Goal: Information Seeking & Learning: Understand process/instructions

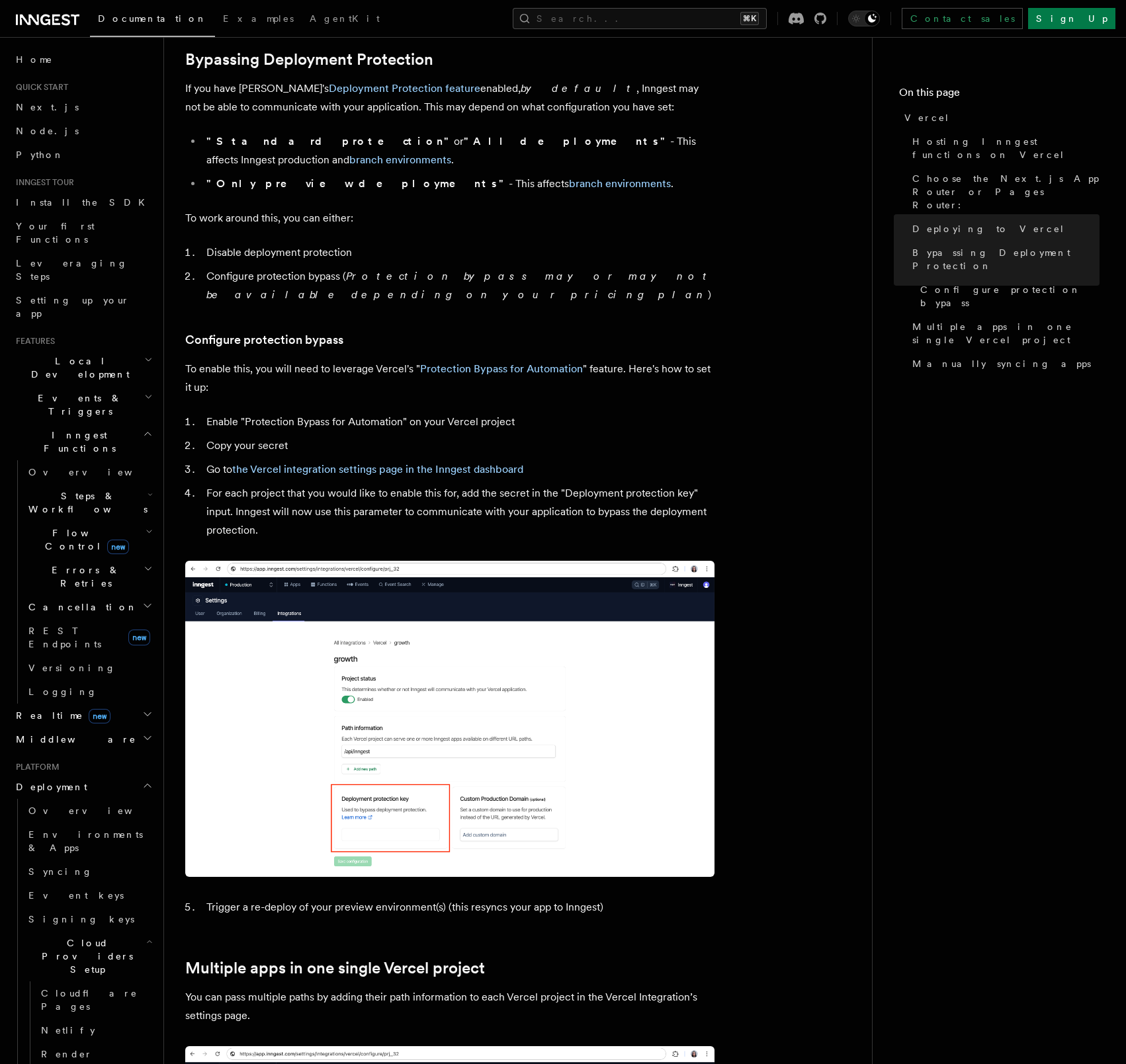
scroll to position [1005, 0]
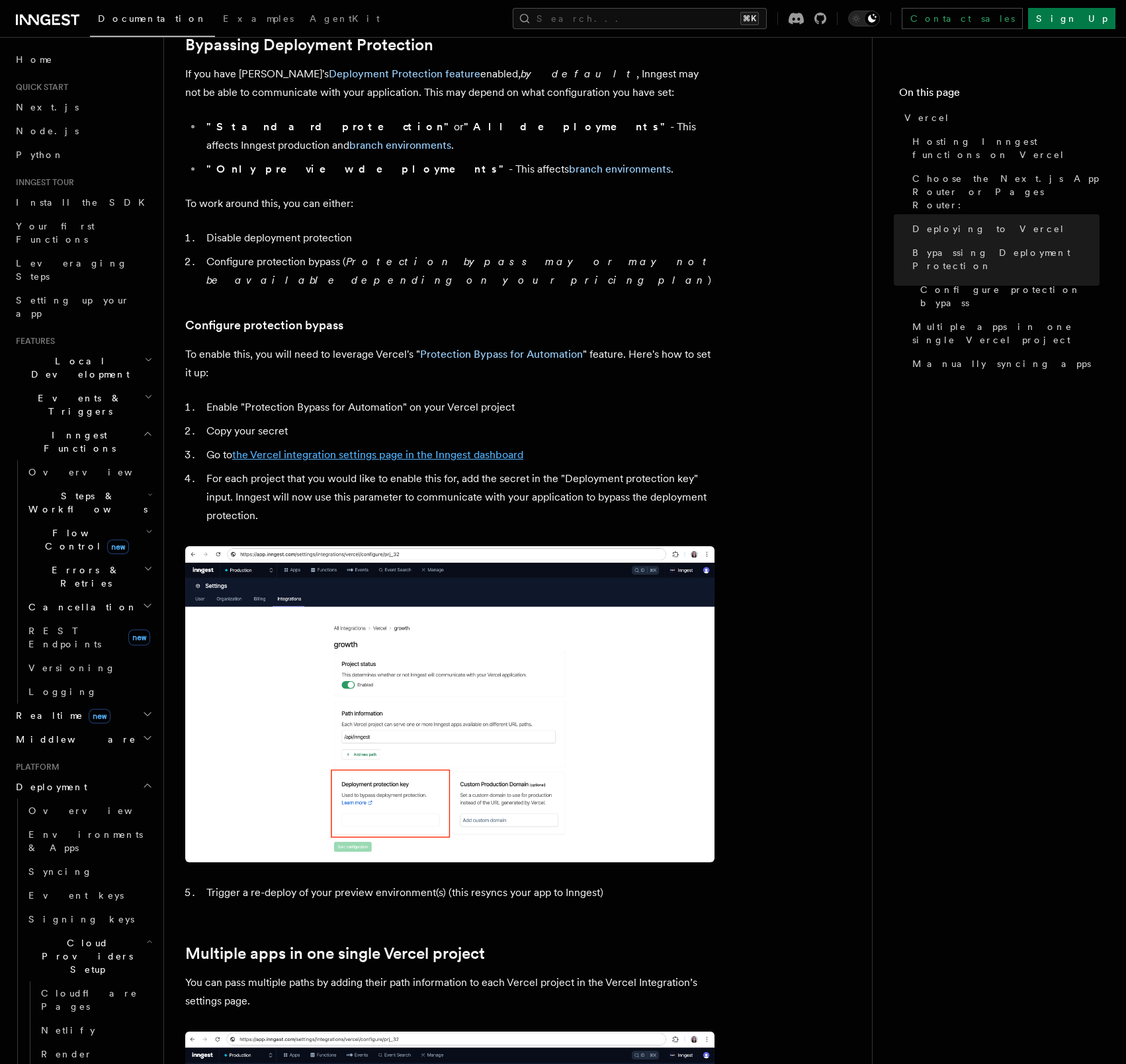
click at [319, 448] on link "the Vercel integration settings page in the Inngest dashboard" at bounding box center [378, 454] width 291 height 13
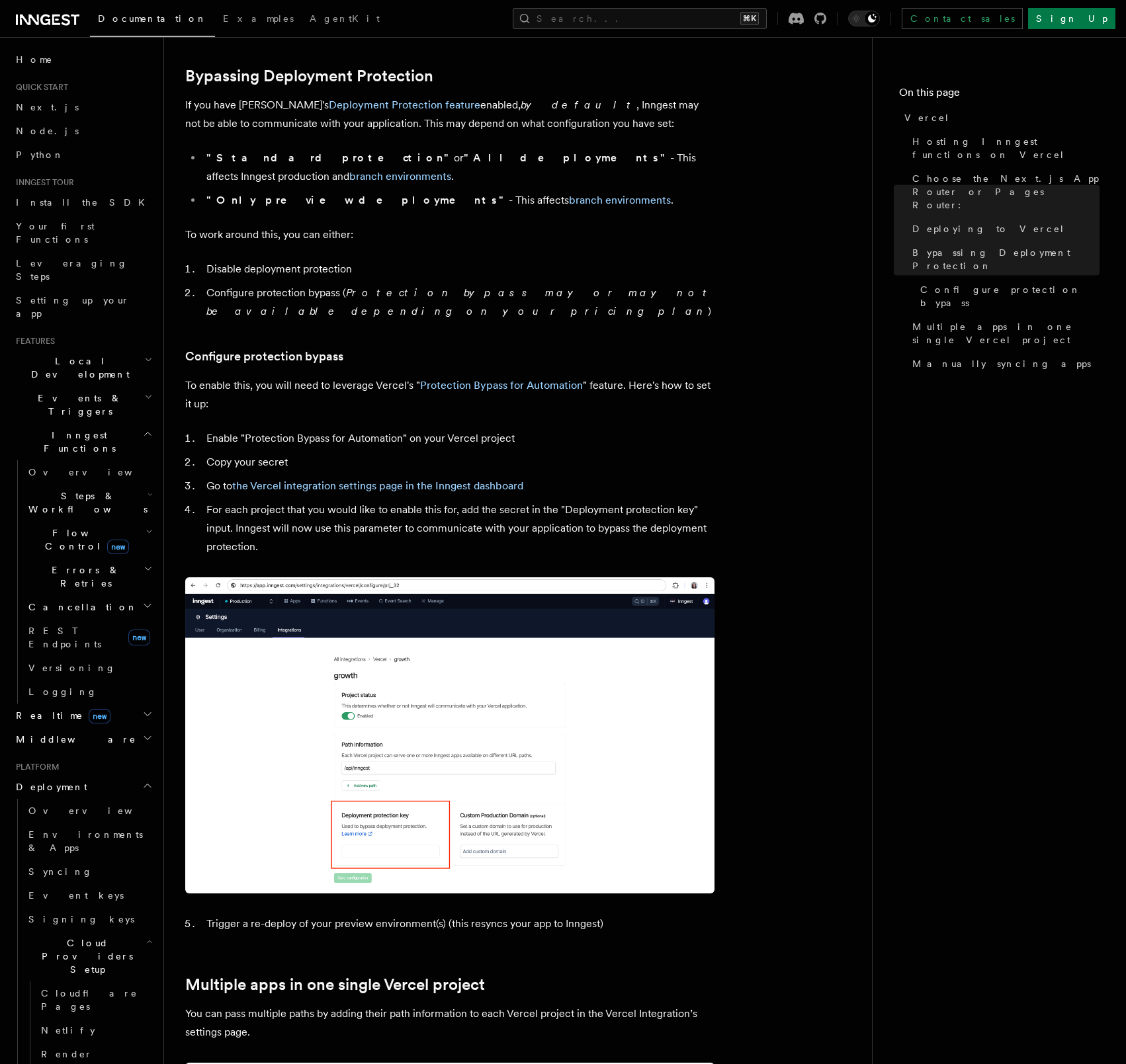
scroll to position [978, 0]
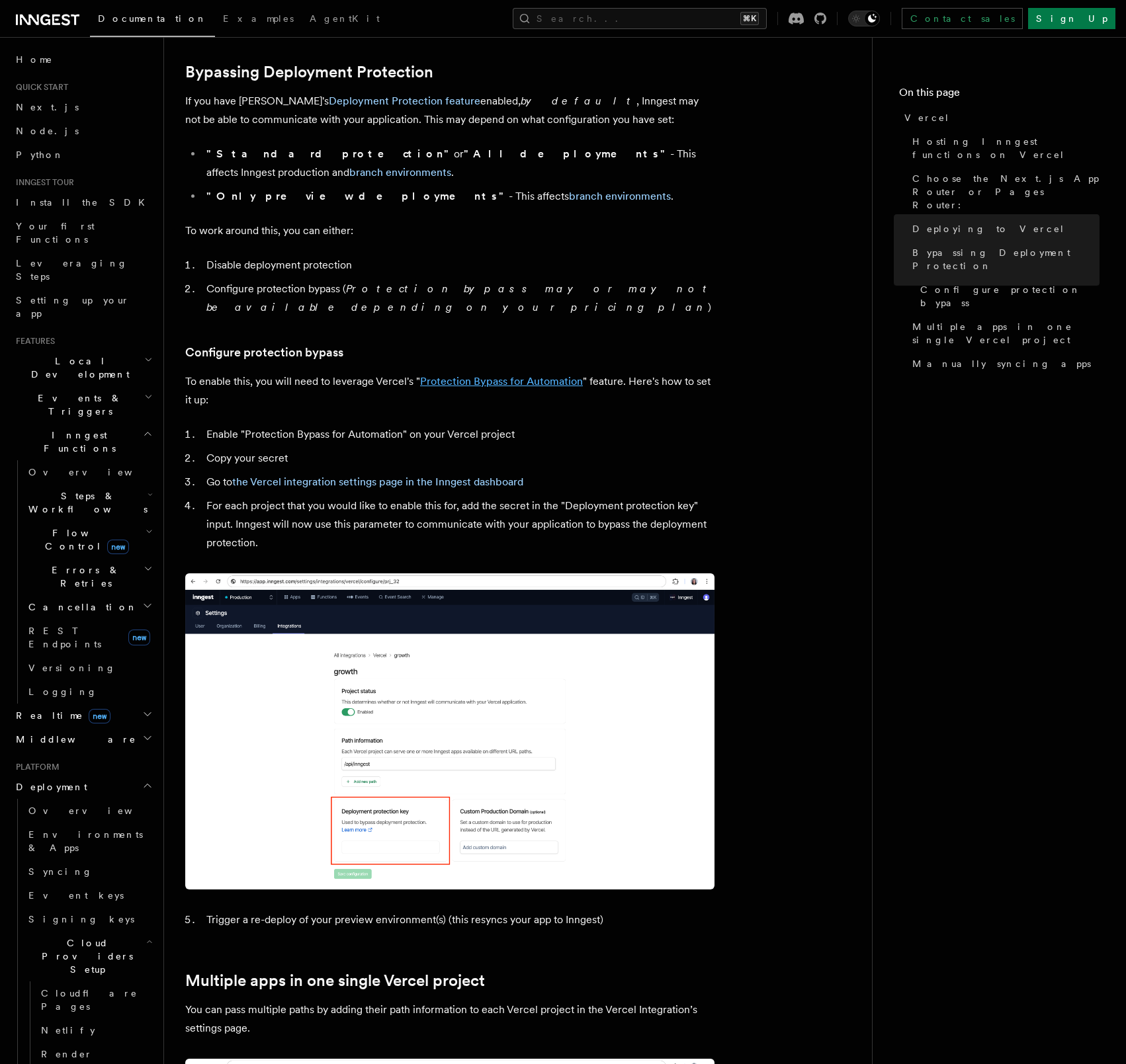
click at [511, 375] on link "Protection Bypass for Automation" at bounding box center [502, 381] width 163 height 13
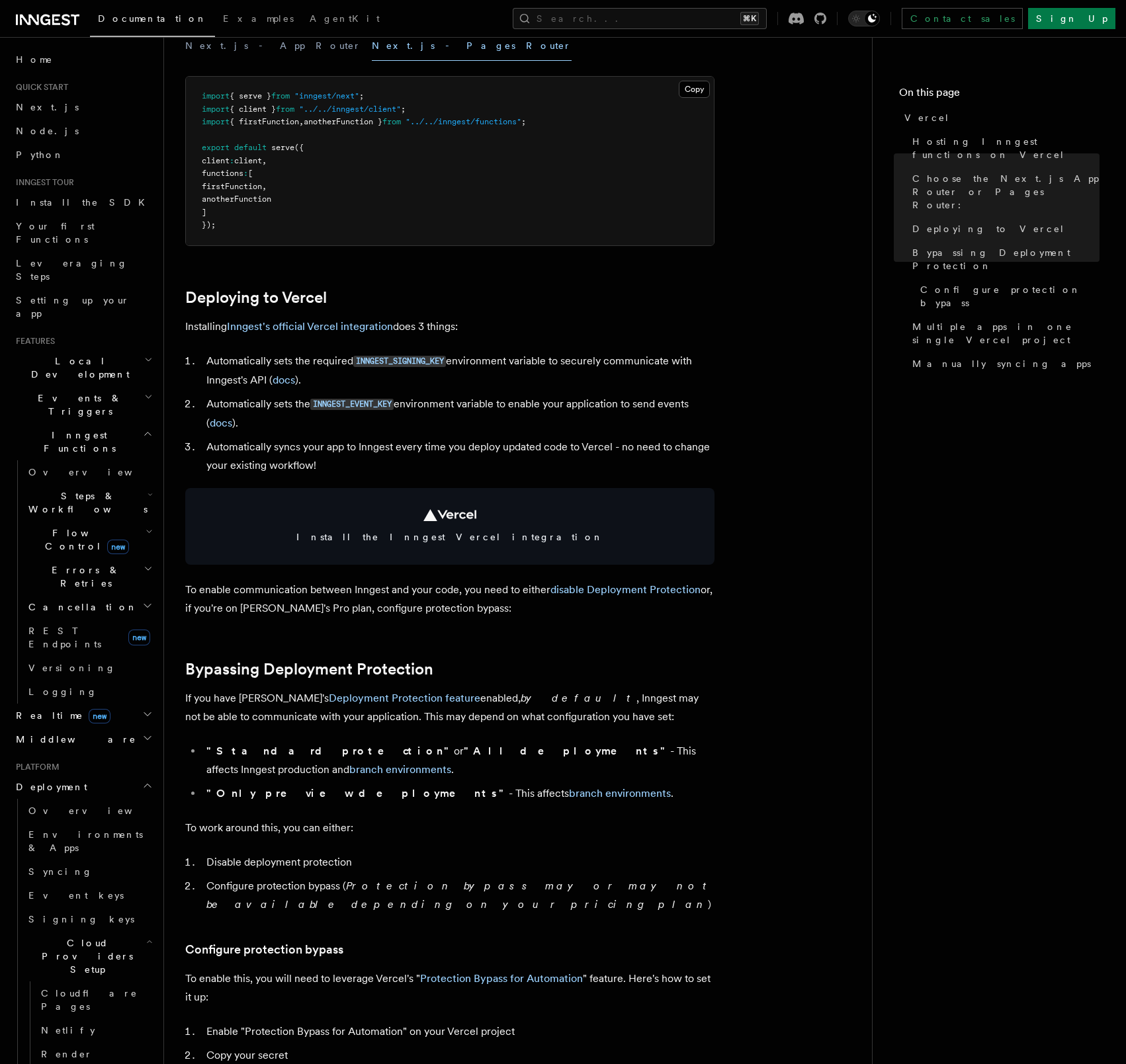
scroll to position [380, 0]
